Goal: Find specific page/section: Find specific page/section

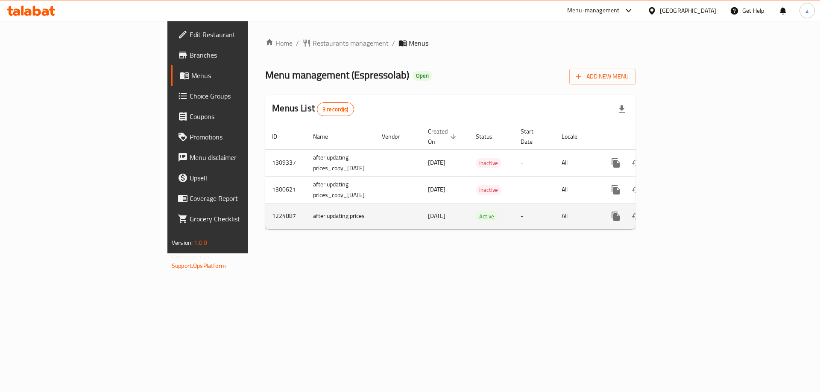
click at [687, 209] on link "enhanced table" at bounding box center [677, 216] width 20 height 20
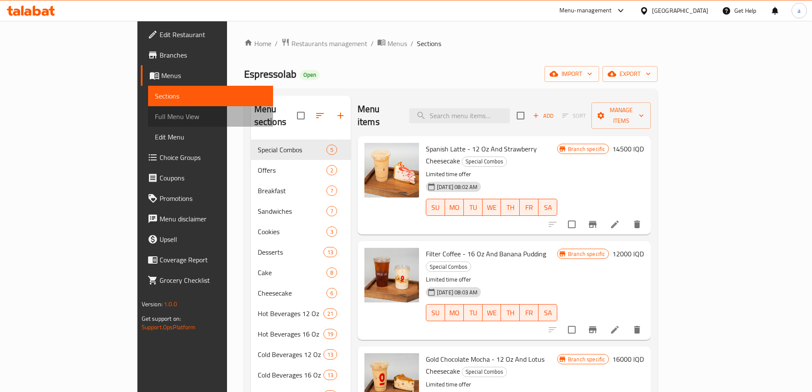
click at [155, 122] on span "Full Menu View" at bounding box center [210, 116] width 111 height 10
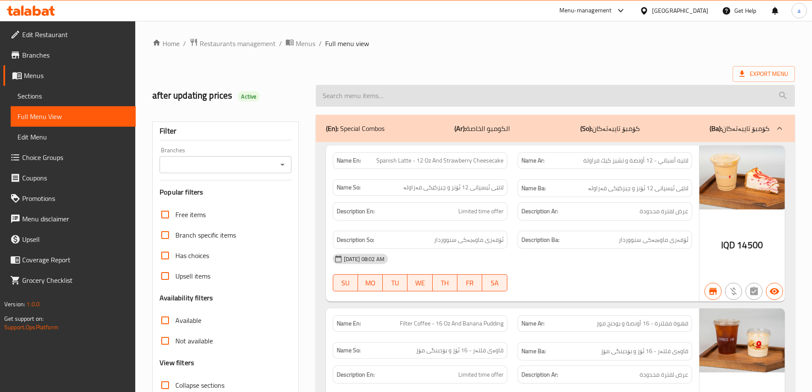
click at [410, 100] on input "search" at bounding box center [555, 96] width 479 height 22
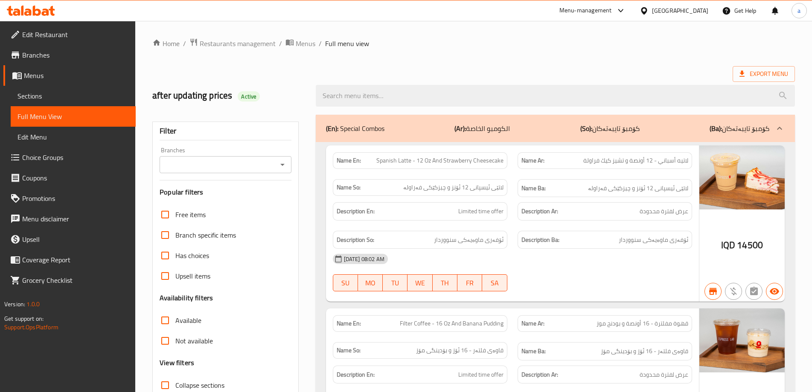
paste input "Iced Matcha Latte - 12 Oz"
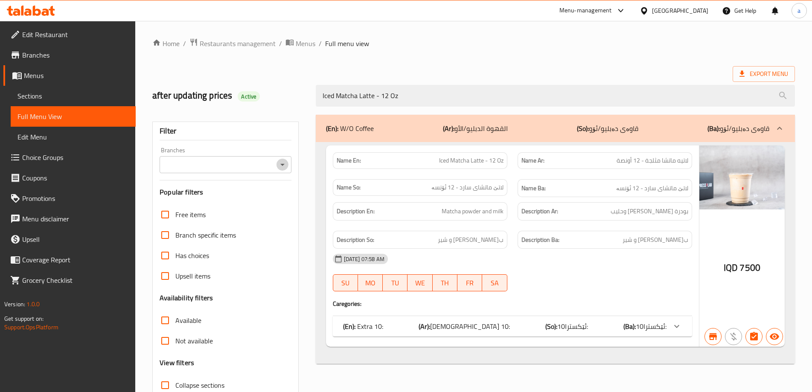
click at [282, 161] on icon "Open" at bounding box center [282, 165] width 10 height 10
type input "Iced Matcha Latte - 12 Oz"
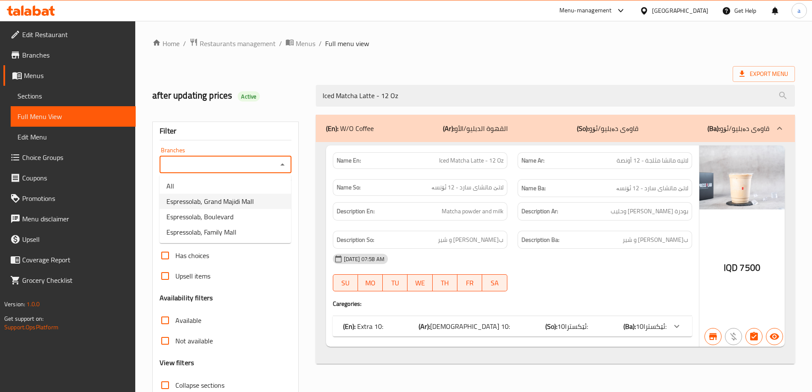
click at [260, 203] on li "Espressolab, Grand Majidi Mall" at bounding box center [225, 201] width 131 height 15
type input "Espressolab, Grand Majidi Mall"
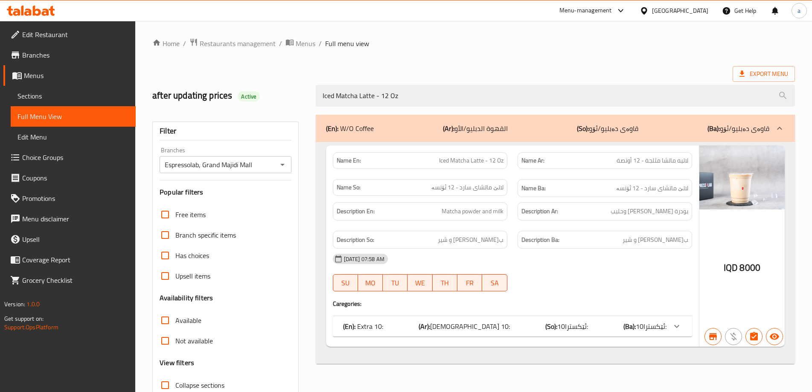
click at [360, 317] on div "(En): Extra 10: (Ar): الإکسترا 10: (So): ئێکسترا10: (Ba): ئێکسترا10:" at bounding box center [512, 326] width 359 height 20
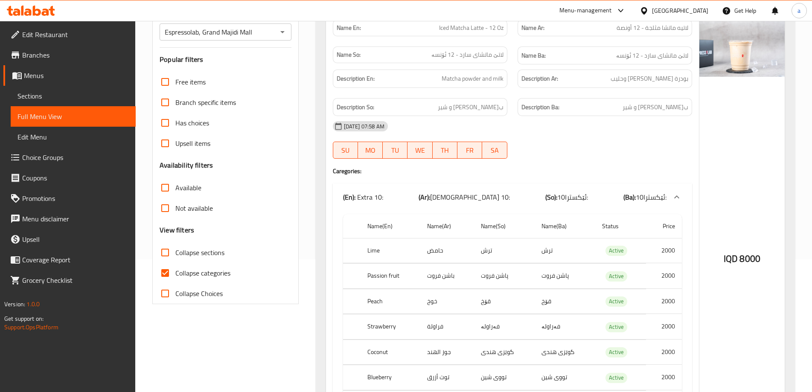
scroll to position [57, 0]
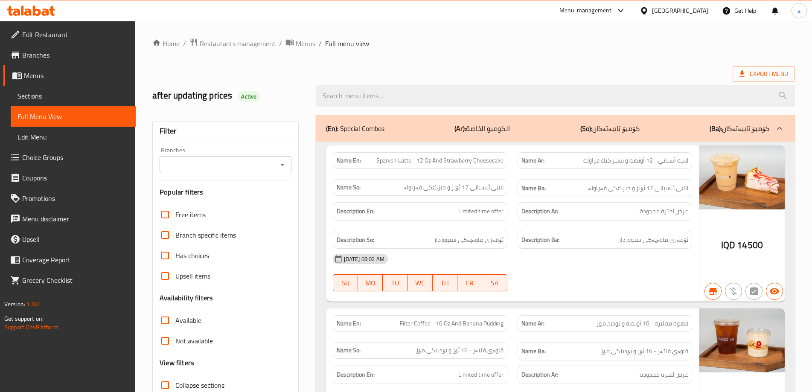
click at [279, 168] on icon "Open" at bounding box center [282, 165] width 10 height 10
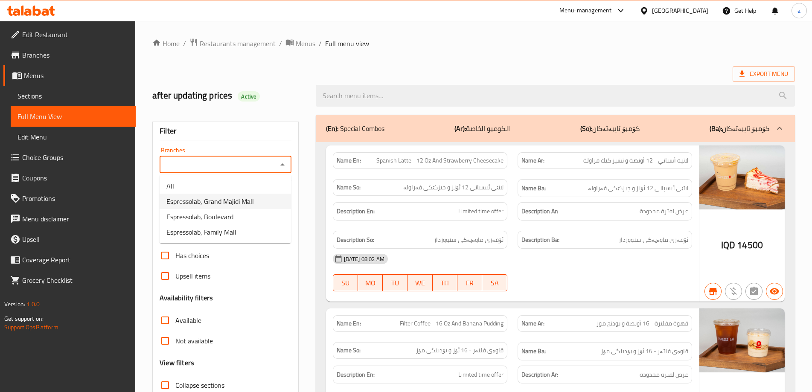
click at [266, 198] on li "Espressolab, Grand Majidi Mall" at bounding box center [225, 201] width 131 height 15
type input "Espressolab, Grand Majidi Mall"
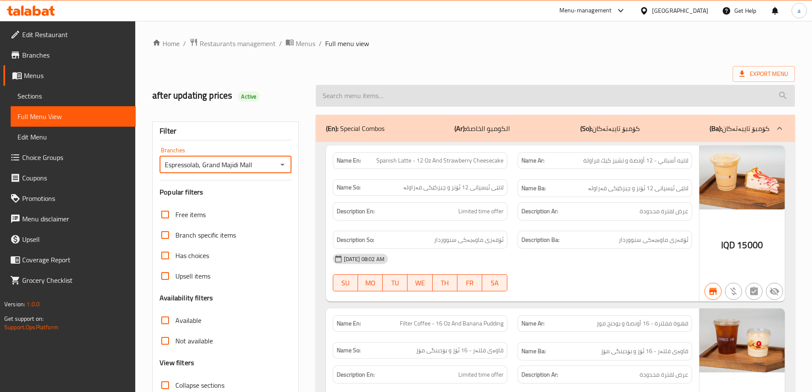
click at [342, 99] on input "search" at bounding box center [555, 96] width 479 height 22
paste input "Iced Matcha Latte - 12 Oz"
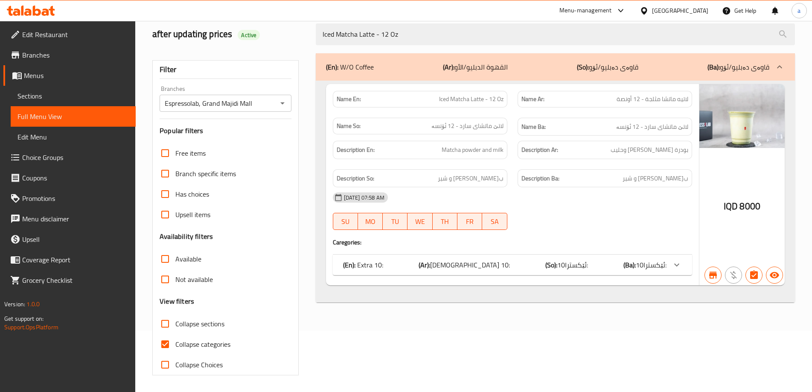
scroll to position [62, 0]
type input "Iced Matcha Latte - 12 Oz"
drag, startPoint x: 212, startPoint y: 348, endPoint x: 197, endPoint y: 307, distance: 43.6
click at [212, 348] on span "Collapse categories" at bounding box center [202, 344] width 55 height 10
click at [175, 348] on input "Collapse categories" at bounding box center [165, 344] width 20 height 20
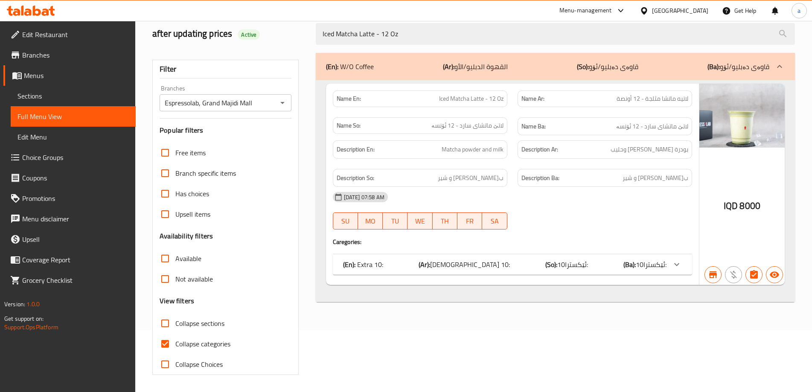
checkbox input "false"
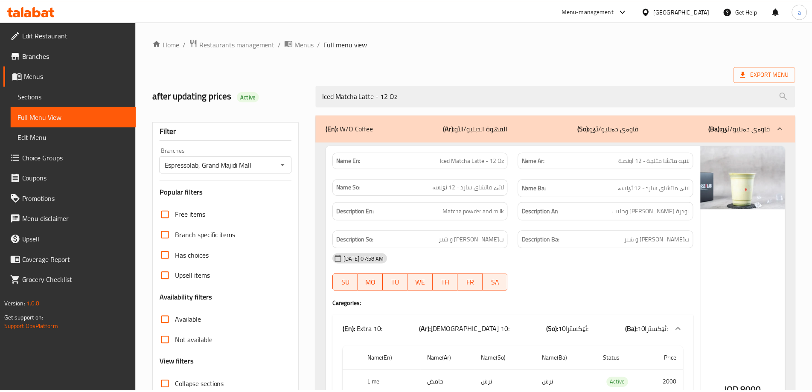
scroll to position [237, 0]
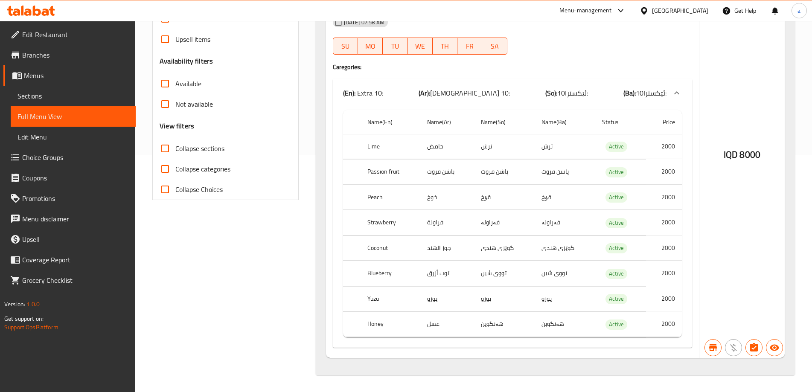
click at [26, 12] on icon at bounding box center [27, 12] width 7 height 7
